Goal: Task Accomplishment & Management: Use online tool/utility

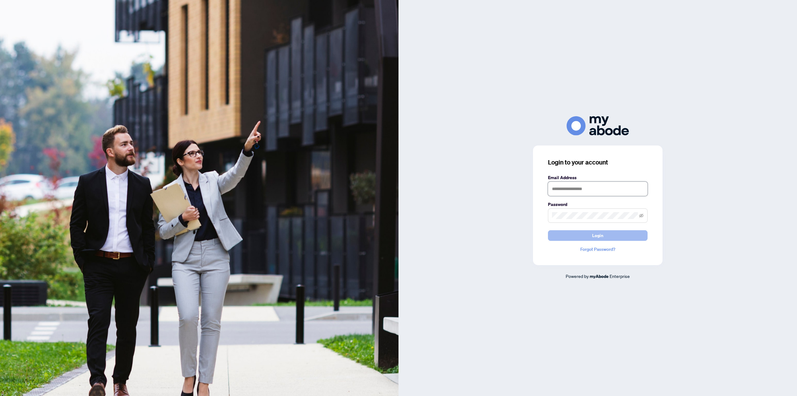
type input "**********"
click at [575, 239] on button "Login" at bounding box center [598, 235] width 100 height 11
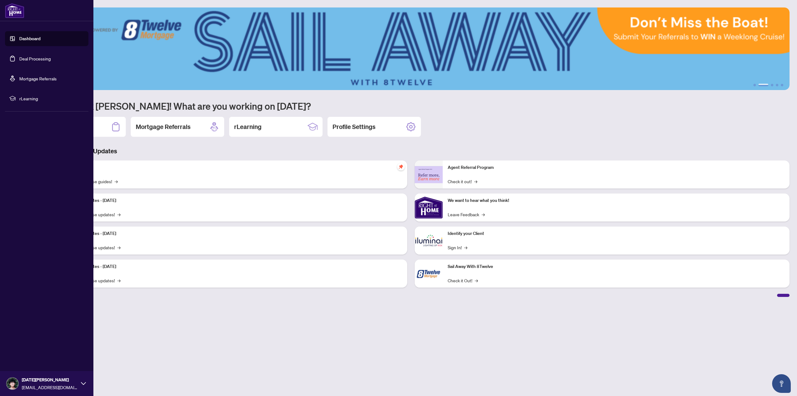
click at [19, 59] on link "Deal Processing" at bounding box center [34, 59] width 31 height 6
